Goal: Task Accomplishment & Management: Manage account settings

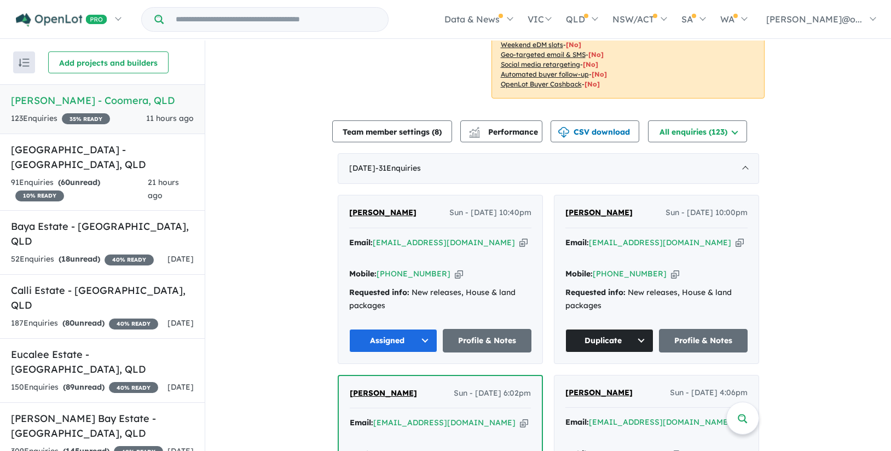
scroll to position [308, 0]
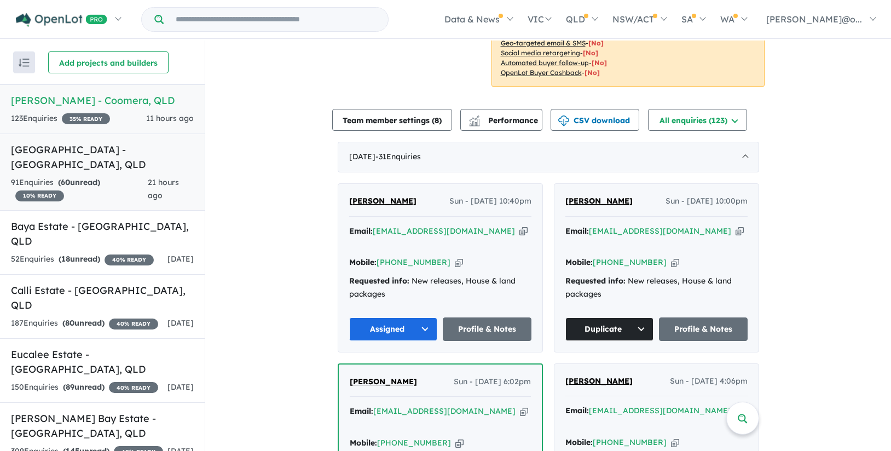
click at [110, 169] on h5 "[GEOGRAPHIC_DATA] - [GEOGRAPHIC_DATA] , [GEOGRAPHIC_DATA]" at bounding box center [102, 157] width 183 height 30
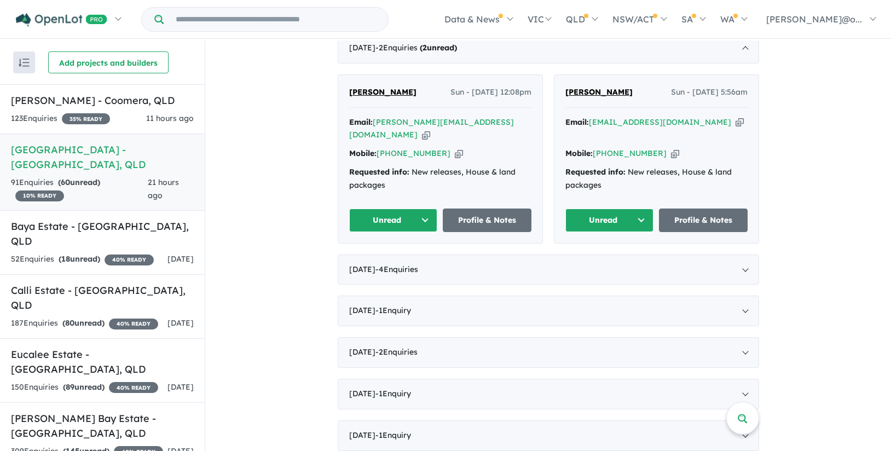
scroll to position [328, 0]
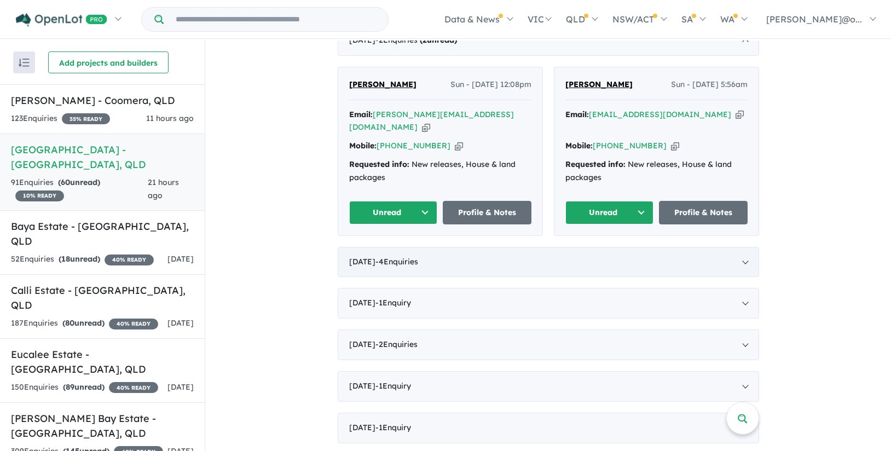
click at [462, 247] on div "[DATE] - 4 Enquir ies ( 0 unread)" at bounding box center [548, 262] width 421 height 31
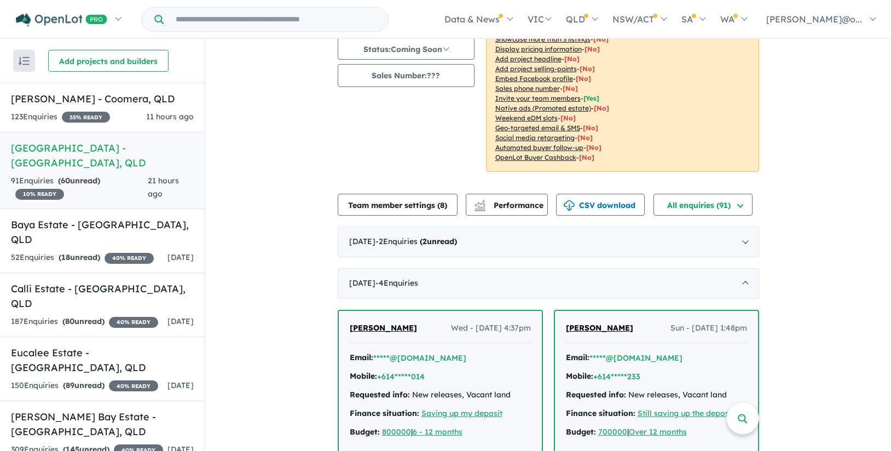
scroll to position [80, 0]
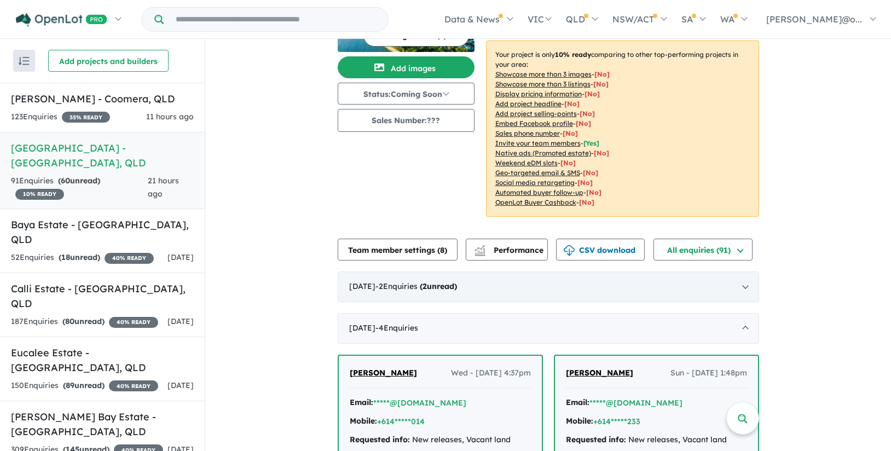
drag, startPoint x: 454, startPoint y: 268, endPoint x: 604, endPoint y: 271, distance: 150.0
click at [454, 281] on span "( 2 unread)" at bounding box center [437, 286] width 39 height 10
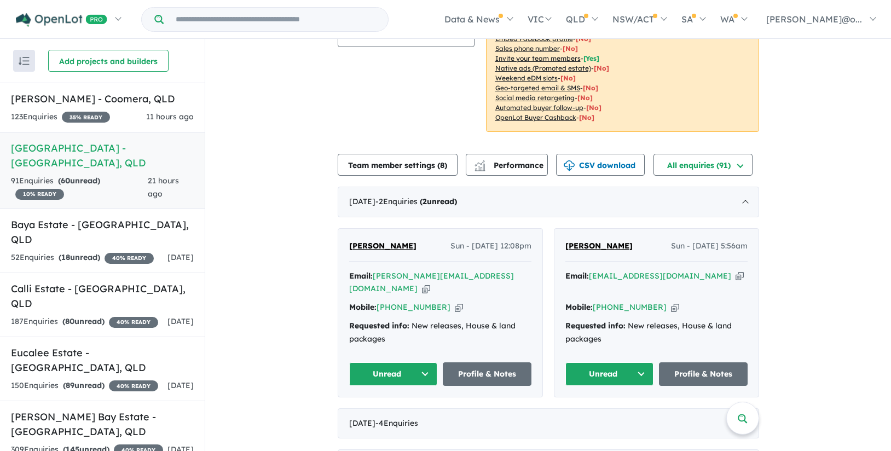
scroll to position [167, 0]
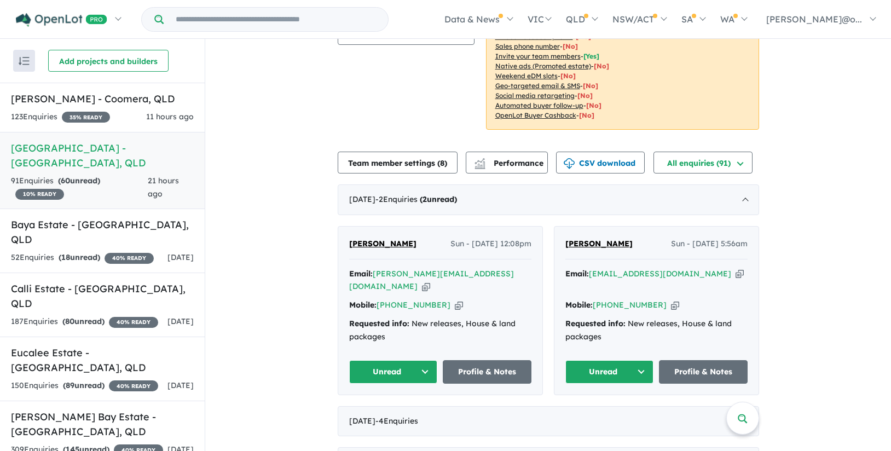
drag, startPoint x: 362, startPoint y: 227, endPoint x: 327, endPoint y: 275, distance: 59.2
drag, startPoint x: 629, startPoint y: 230, endPoint x: 549, endPoint y: 230, distance: 80.5
click at [549, 230] on div "[PERSON_NAME] Sun - [DATE] 12:08pm Email: [PERSON_NAME][EMAIL_ADDRESS][DOMAIN_N…" at bounding box center [548, 310] width 421 height 169
copy span "[PERSON_NAME]"
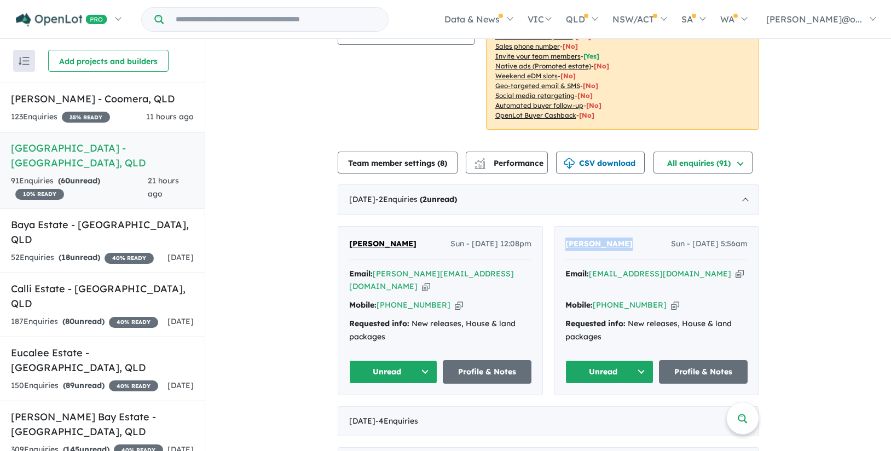
drag, startPoint x: 694, startPoint y: 258, endPoint x: 688, endPoint y: 258, distance: 6.0
click at [736, 268] on icon "button" at bounding box center [740, 273] width 8 height 11
copy span "[PERSON_NAME]"
click at [671, 299] on icon "button" at bounding box center [675, 304] width 8 height 11
copy span "[PERSON_NAME]"
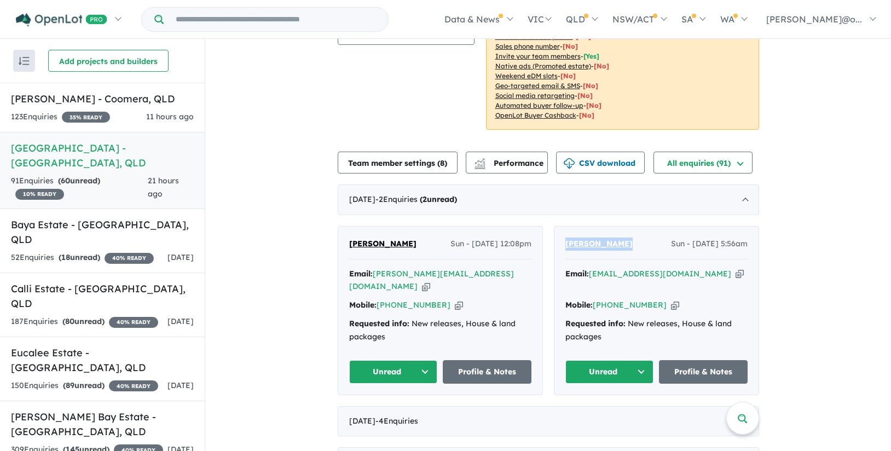
click at [640, 360] on button "Unread" at bounding box center [609, 372] width 89 height 24
click at [612, 411] on button "Assigned" at bounding box center [613, 423] width 95 height 25
drag, startPoint x: 339, startPoint y: 226, endPoint x: 420, endPoint y: 248, distance: 83.9
click at [422, 249] on div "[PERSON_NAME] Sun - [DATE] 12:08pm Email: [PERSON_NAME][EMAIL_ADDRESS][DOMAIN_N…" at bounding box center [440, 311] width 204 height 168
copy span "[PERSON_NAME]"
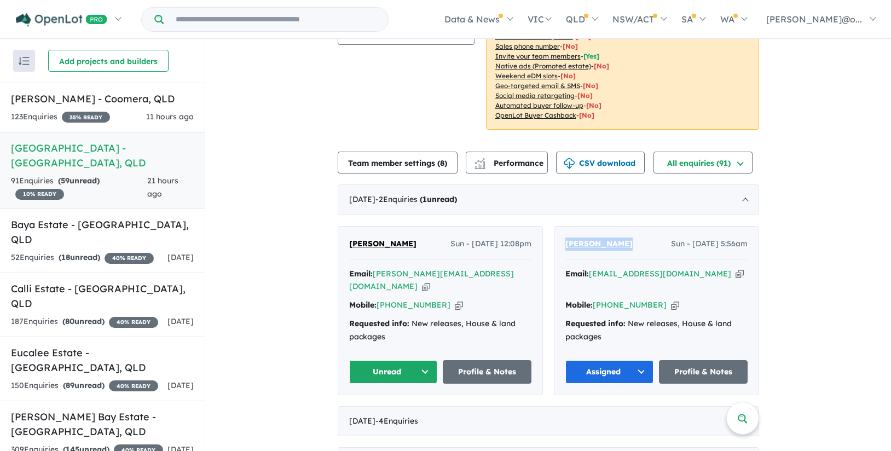
click at [413, 360] on button "Unread" at bounding box center [393, 372] width 89 height 24
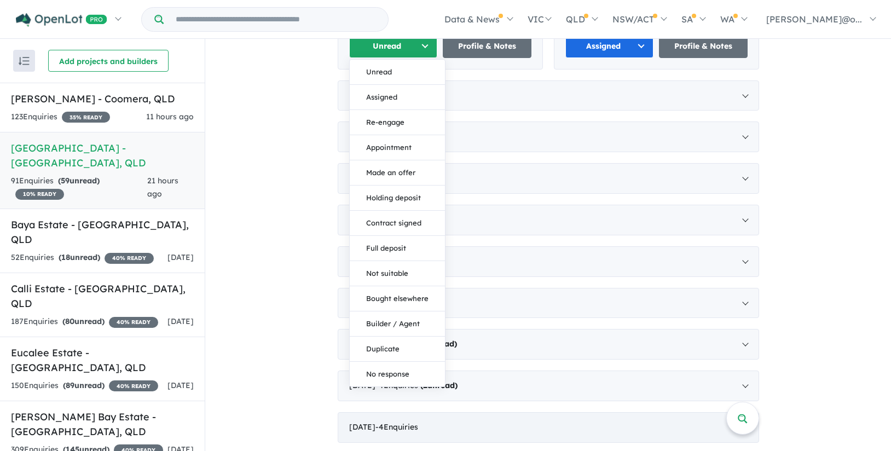
scroll to position [504, 0]
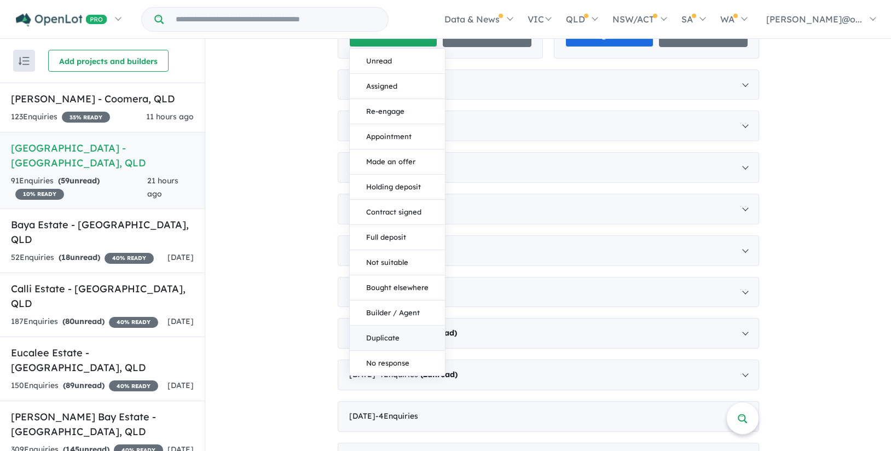
click at [393, 329] on button "Duplicate" at bounding box center [397, 338] width 95 height 25
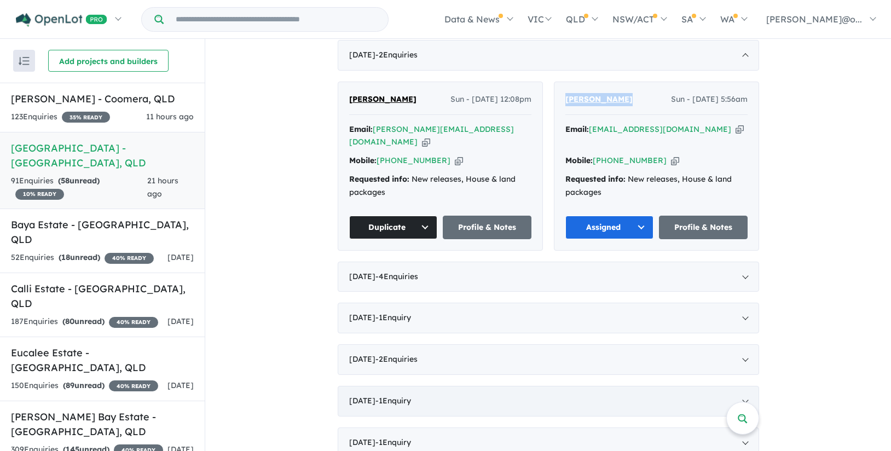
scroll to position [310, 0]
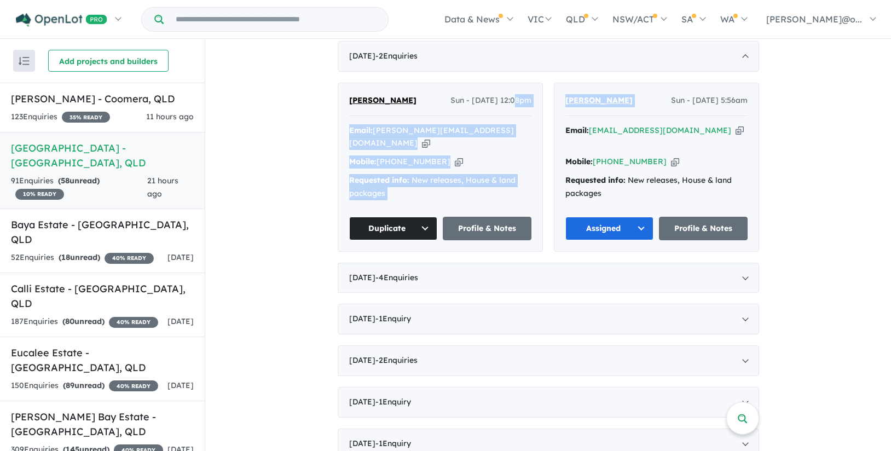
drag, startPoint x: 640, startPoint y: 89, endPoint x: 536, endPoint y: 89, distance: 104.0
click at [536, 89] on div "[PERSON_NAME] Sun - [DATE] 12:08pm Email: [PERSON_NAME][EMAIL_ADDRESS][DOMAIN_N…" at bounding box center [548, 167] width 421 height 169
click at [644, 94] on div "[PERSON_NAME] Sun - [DATE] 5:56am" at bounding box center [656, 105] width 182 height 22
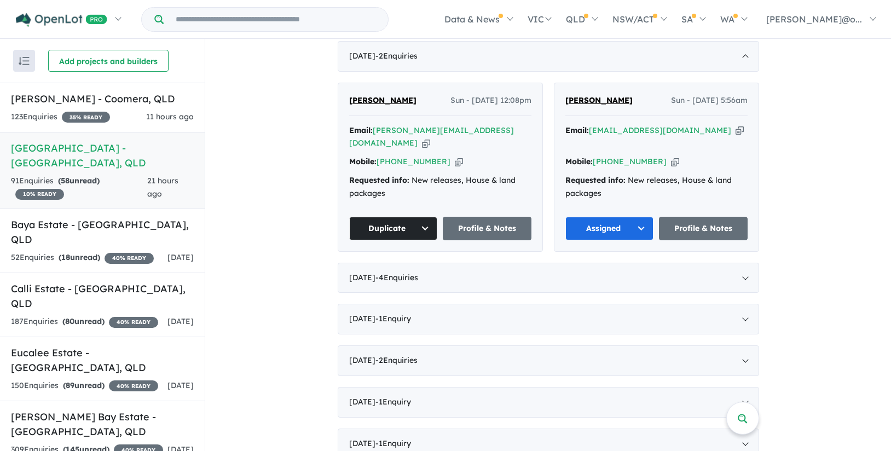
click at [671, 156] on icon "button" at bounding box center [675, 161] width 8 height 11
click at [117, 251] on div "52 Enquir ies ( 18 unread) 40 % READY" at bounding box center [82, 257] width 143 height 13
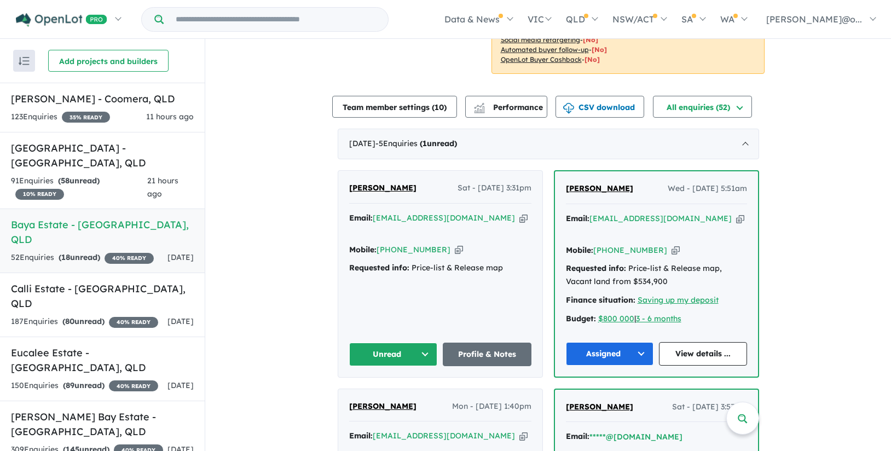
scroll to position [337, 0]
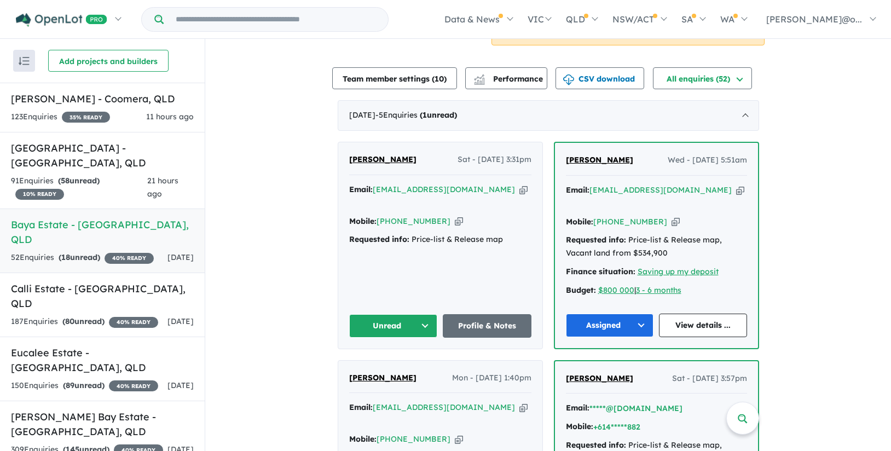
click at [455, 216] on icon "button" at bounding box center [459, 221] width 8 height 11
click at [415, 163] on div "[PERSON_NAME] Sat - [DATE] 3:31pm" at bounding box center [440, 164] width 182 height 22
drag, startPoint x: 438, startPoint y: 160, endPoint x: 281, endPoint y: 158, distance: 157.1
click at [281, 158] on div "View 7 projects in your account [GEOGRAPHIC_DATA] - [GEOGRAPHIC_DATA] 40 % READ…" at bounding box center [548, 421] width 686 height 1439
copy span "[PERSON_NAME]"
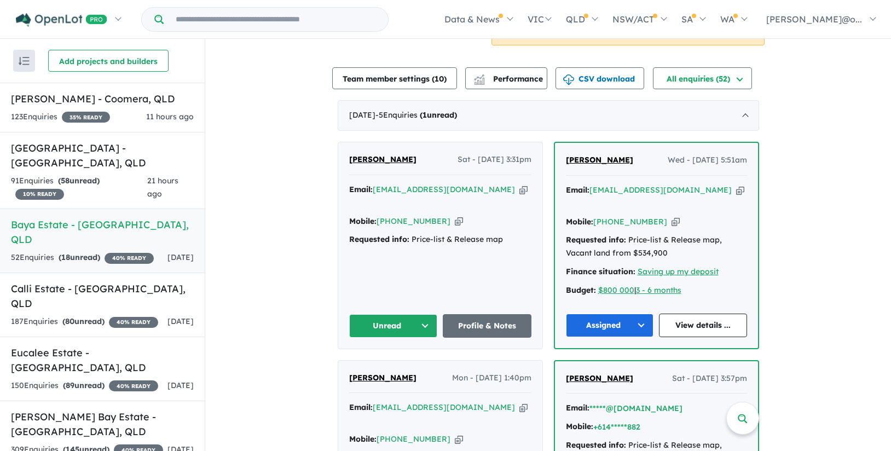
click at [432, 259] on div "[PERSON_NAME] Sat - [DATE] 3:31pm Email: [EMAIL_ADDRESS][DOMAIN_NAME] Copied! M…" at bounding box center [440, 245] width 204 height 206
click at [519, 191] on icon "button" at bounding box center [523, 189] width 8 height 11
click at [455, 216] on icon "button" at bounding box center [459, 221] width 8 height 11
click at [407, 314] on button "Unread" at bounding box center [393, 326] width 89 height 24
click at [390, 365] on button "Assigned" at bounding box center [397, 377] width 95 height 25
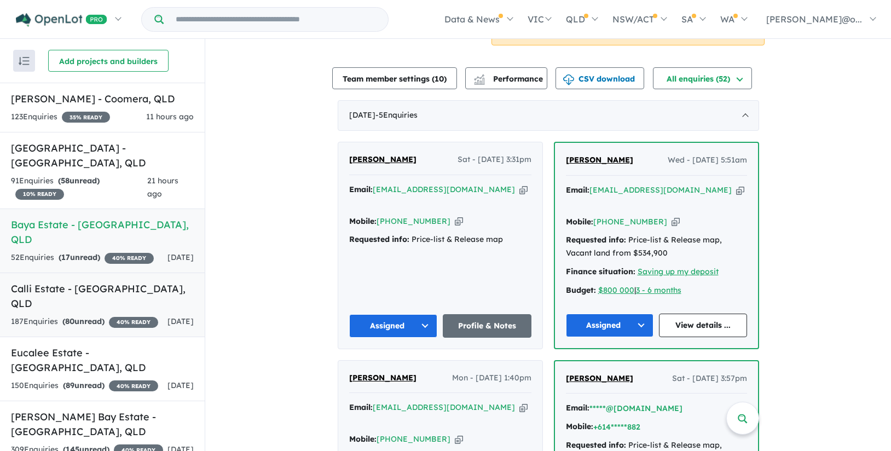
click at [105, 316] on strong "( 80 unread)" at bounding box center [83, 321] width 42 height 10
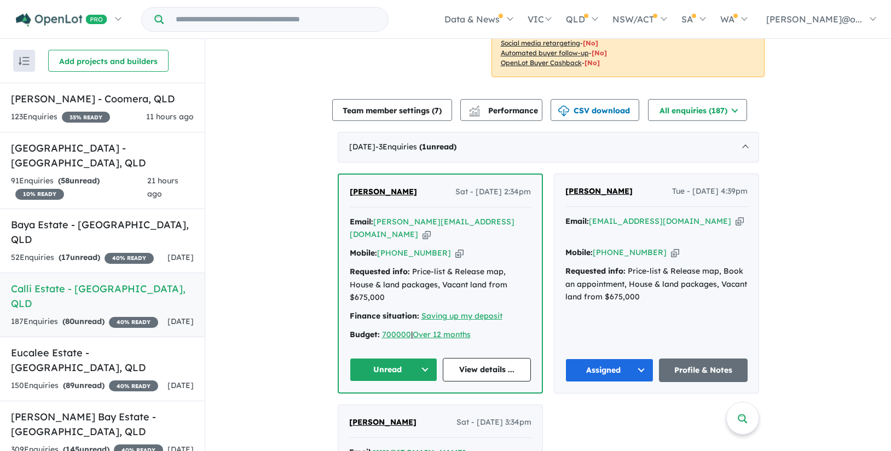
scroll to position [298, 0]
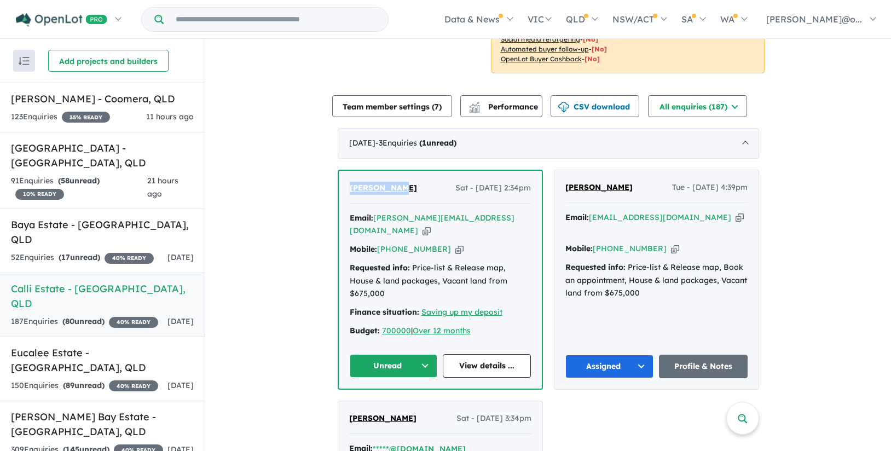
drag, startPoint x: 408, startPoint y: 188, endPoint x: 323, endPoint y: 193, distance: 85.0
copy span "[PERSON_NAME]"
click at [470, 218] on div "Email: [PERSON_NAME][EMAIL_ADDRESS][DOMAIN_NAME] Copied!" at bounding box center [440, 225] width 181 height 26
click at [431, 225] on icon "button" at bounding box center [427, 230] width 8 height 11
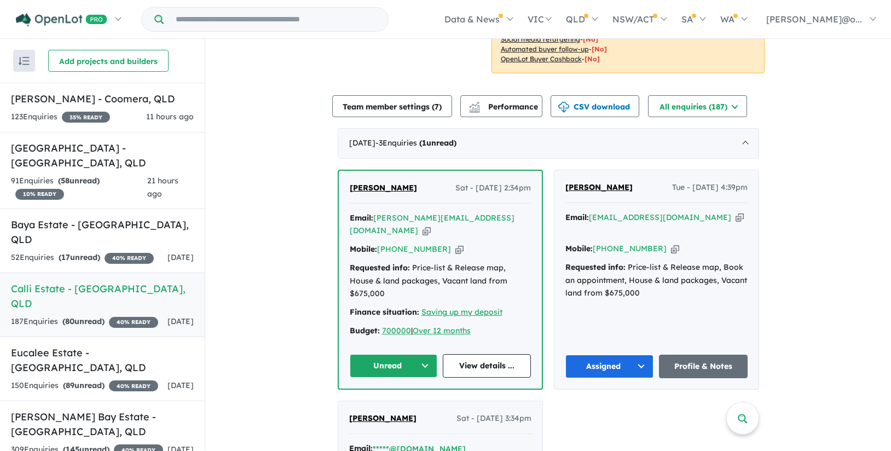
drag, startPoint x: 501, startPoint y: 241, endPoint x: 466, endPoint y: 240, distance: 34.5
click at [501, 243] on div "Mobile: [PHONE_NUMBER] Copied!" at bounding box center [440, 249] width 181 height 13
click at [455, 244] on icon "button" at bounding box center [459, 249] width 8 height 11
click at [409, 354] on button "Unread" at bounding box center [394, 366] width 88 height 24
click at [392, 405] on button "Assigned" at bounding box center [397, 417] width 95 height 25
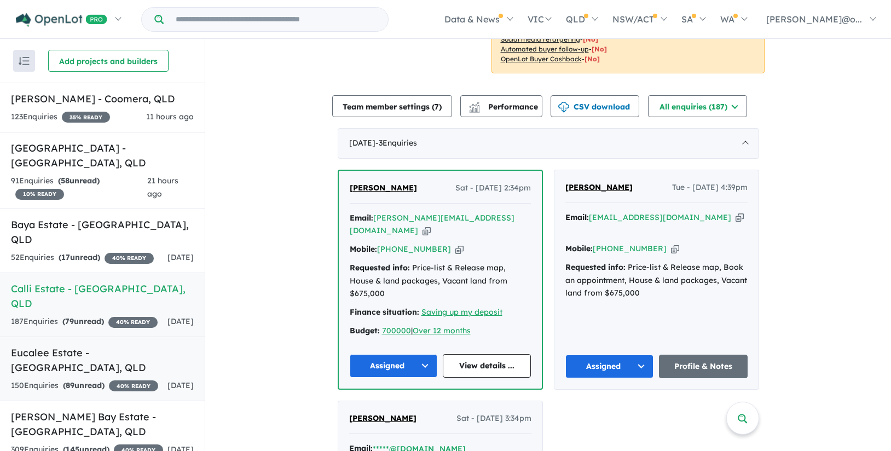
click at [100, 358] on link "Eucalee Estate - [GEOGRAPHIC_DATA] , [GEOGRAPHIC_DATA] 150 Enquir ies ( 89 unre…" at bounding box center [102, 369] width 205 height 65
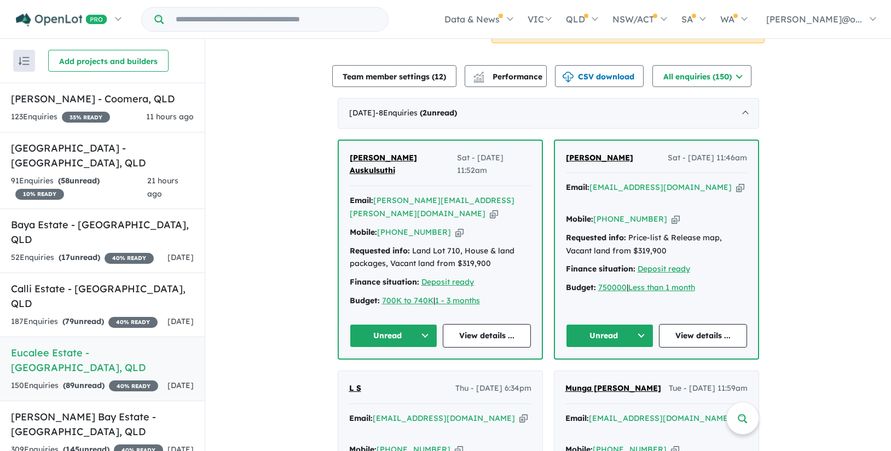
scroll to position [348, 0]
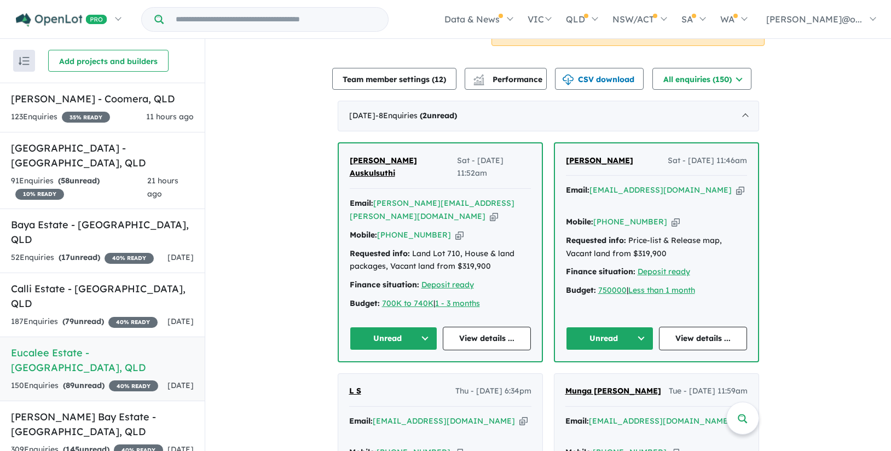
drag, startPoint x: 631, startPoint y: 160, endPoint x: 551, endPoint y: 162, distance: 79.9
click at [554, 162] on div "[PERSON_NAME] Sat - [DATE] 11:46am Email: [EMAIL_ADDRESS][DOMAIN_NAME] Copied! …" at bounding box center [656, 252] width 205 height 220
copy span "[PERSON_NAME]"
click at [600, 327] on button "Unread" at bounding box center [610, 339] width 88 height 24
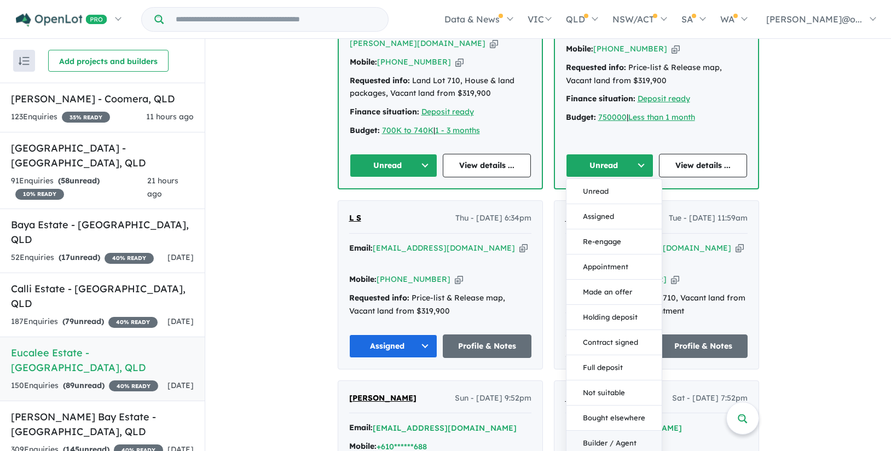
scroll to position [518, 0]
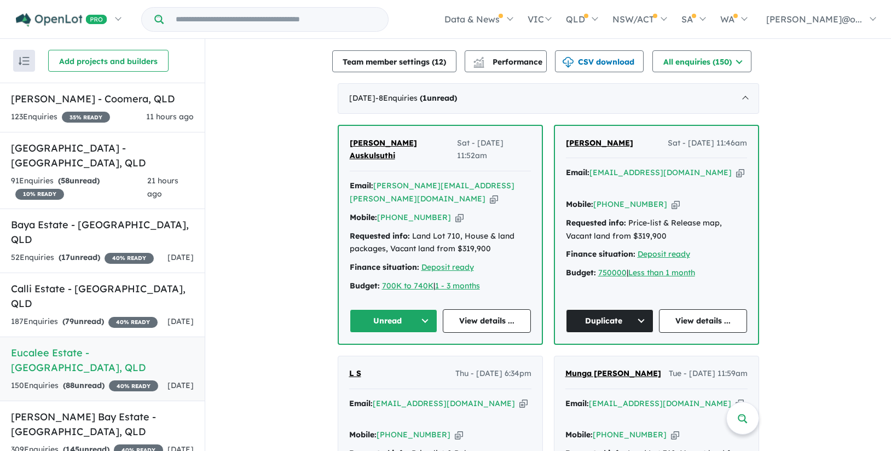
scroll to position [365, 0]
drag, startPoint x: 435, startPoint y: 143, endPoint x: 250, endPoint y: 131, distance: 184.9
copy span "[PERSON_NAME] Auskulsuthi"
click at [455, 212] on icon "button" at bounding box center [459, 217] width 8 height 11
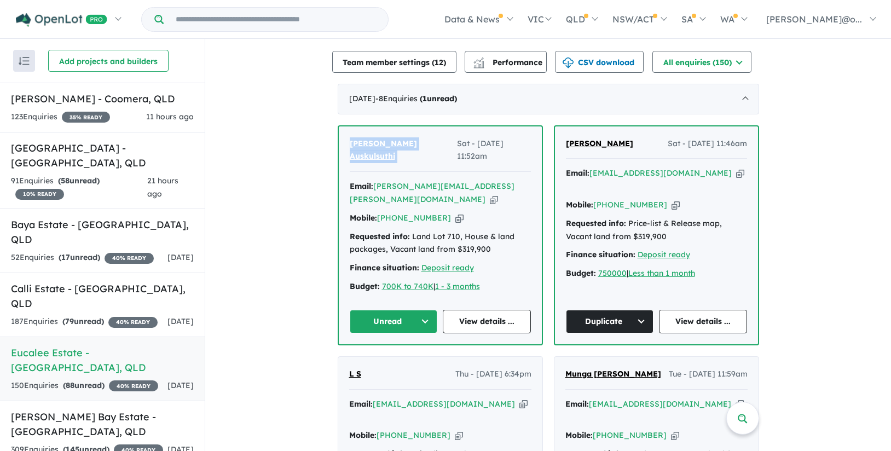
copy span "[PERSON_NAME] Auskulsuthi"
click at [455, 212] on icon "button" at bounding box center [459, 217] width 8 height 11
copy span "[PERSON_NAME] Auskulsuthi"
drag, startPoint x: 343, startPoint y: 143, endPoint x: 432, endPoint y: 146, distance: 88.7
click at [432, 146] on div "[PERSON_NAME] Auskulsuthi Sat - [DATE] 11:52am Email: [PERSON_NAME][EMAIL_ADDRE…" at bounding box center [440, 235] width 203 height 218
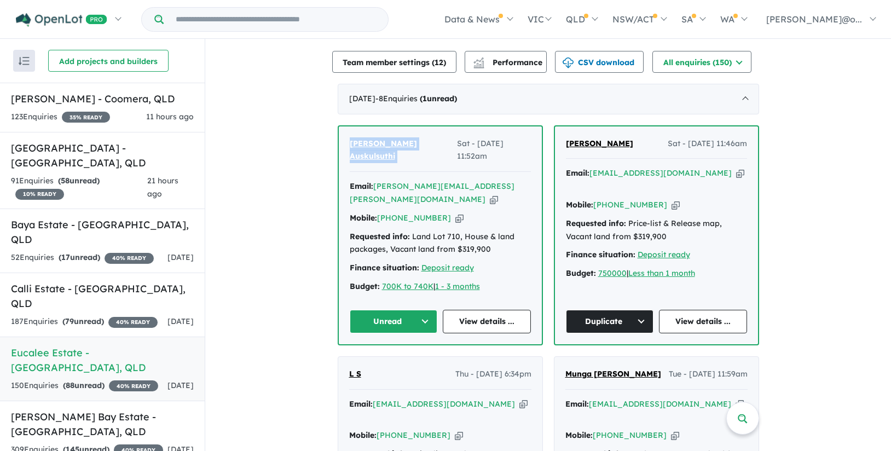
click at [455, 212] on icon "button" at bounding box center [459, 217] width 8 height 11
click at [490, 194] on icon "button" at bounding box center [494, 199] width 8 height 11
click at [408, 310] on button "Unread" at bounding box center [394, 322] width 88 height 24
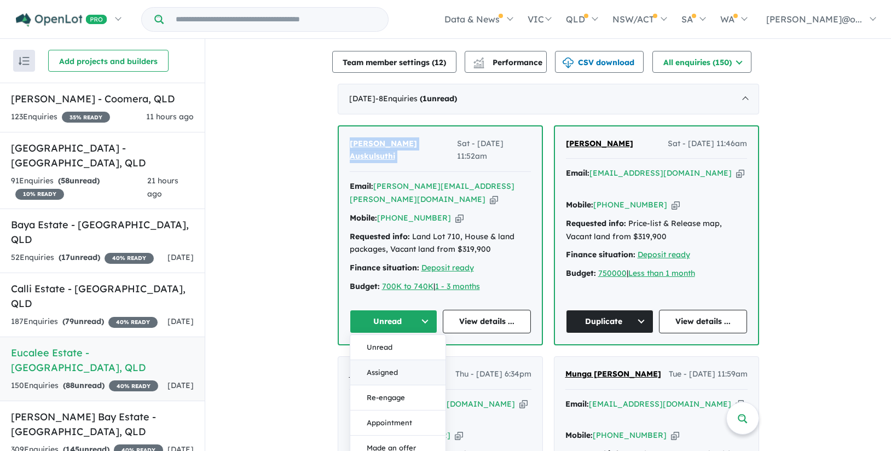
click at [416, 360] on button "Assigned" at bounding box center [397, 372] width 95 height 25
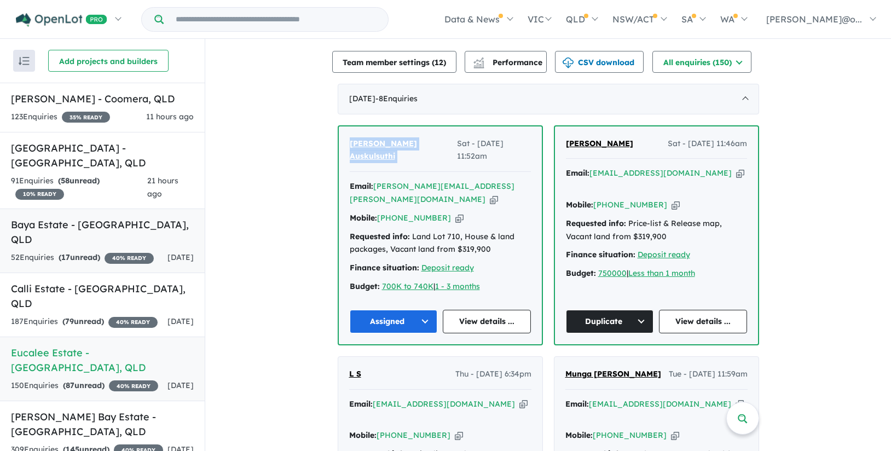
scroll to position [84, 0]
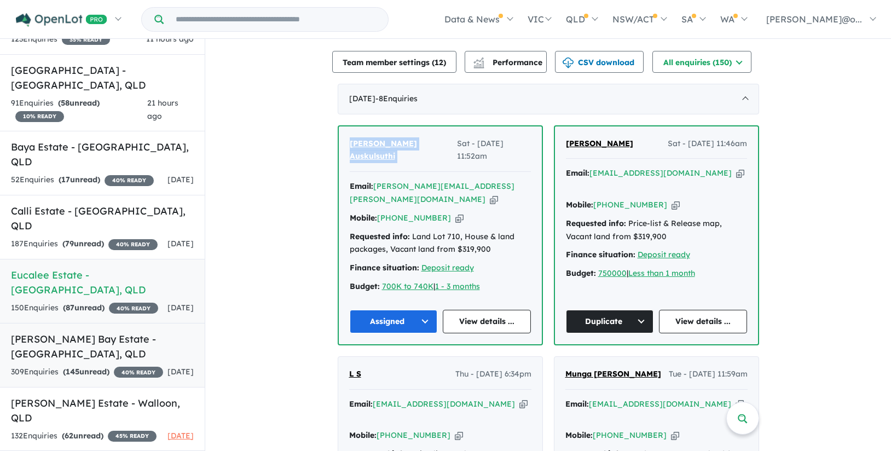
click at [67, 343] on h5 "[PERSON_NAME] Bay Estate - [GEOGRAPHIC_DATA] , [GEOGRAPHIC_DATA]" at bounding box center [102, 347] width 183 height 30
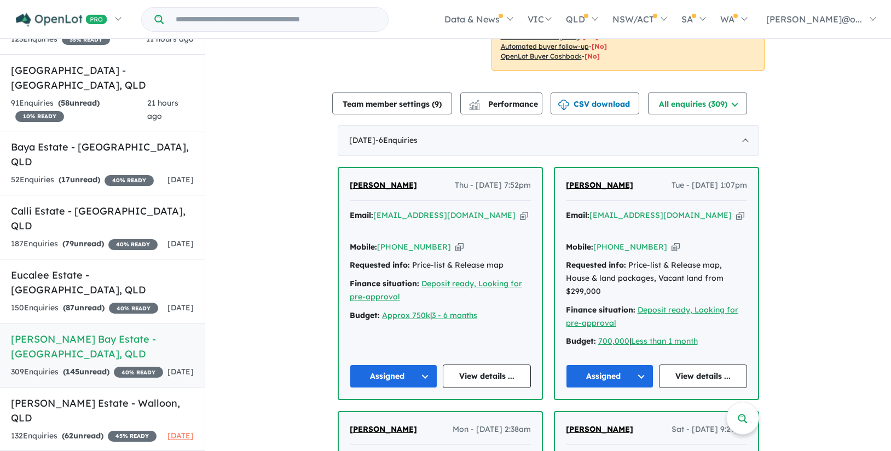
scroll to position [328, 0]
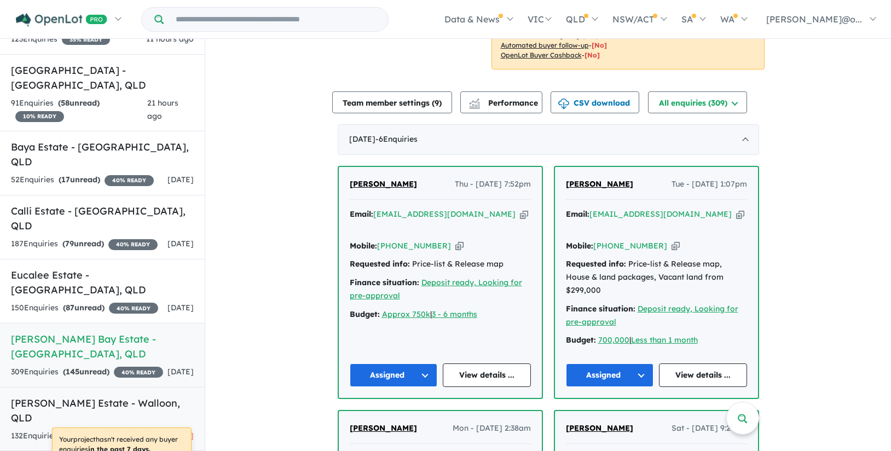
click at [132, 413] on link "[PERSON_NAME] Estate - Walloon , QLD 132 Enquir ies ( 62 unread) 45 % READY [DA…" at bounding box center [102, 419] width 205 height 65
